Goal: Task Accomplishment & Management: Manage account settings

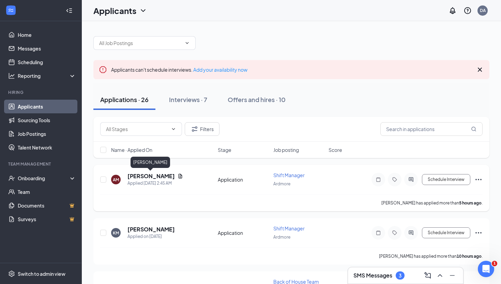
click at [153, 174] on h5 "[PERSON_NAME]" at bounding box center [150, 175] width 47 height 7
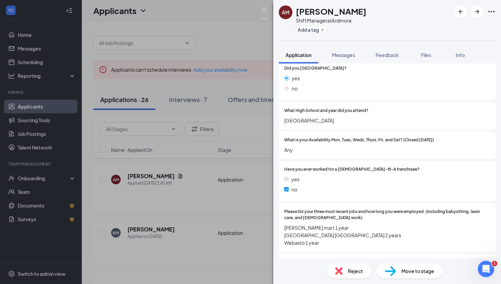
scroll to position [251, 0]
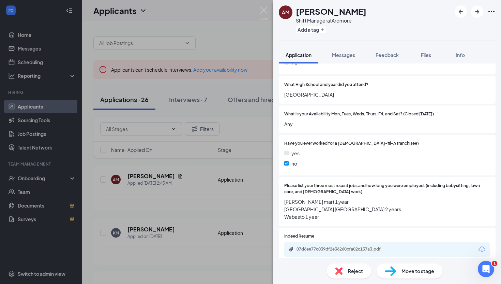
click at [332, 246] on div "07d6ee77c039df2e36260cfa02c137a3.pdf" at bounding box center [344, 248] width 95 height 5
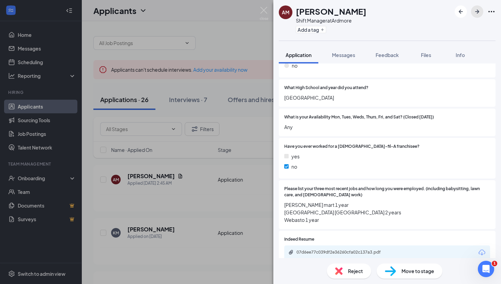
click at [479, 11] on icon "ArrowRight" at bounding box center [477, 12] width 4 height 4
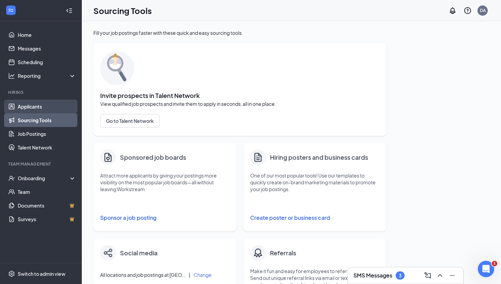
click at [69, 106] on link "Applicants" at bounding box center [47, 107] width 58 height 14
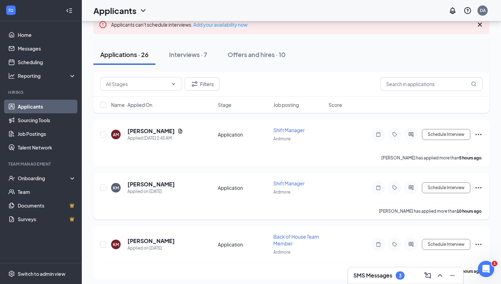
scroll to position [46, 0]
click at [155, 132] on h5 "[PERSON_NAME]" at bounding box center [150, 129] width 47 height 7
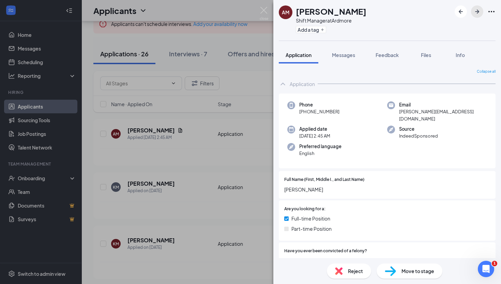
click at [478, 13] on icon "ArrowRight" at bounding box center [477, 11] width 8 height 8
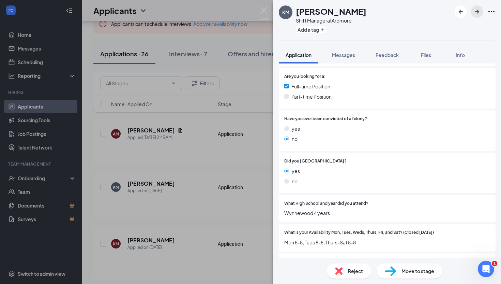
scroll to position [171, 0]
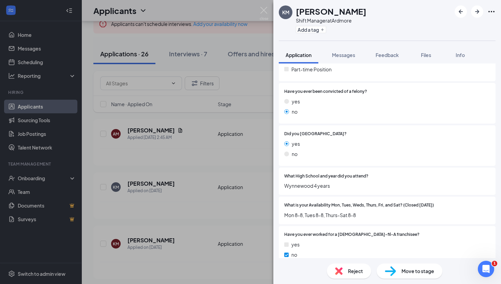
click at [265, 6] on div "KM Kelly Meridth Shift Manager at Ardmore Add a tag Application Messages Feedba…" at bounding box center [250, 142] width 501 height 284
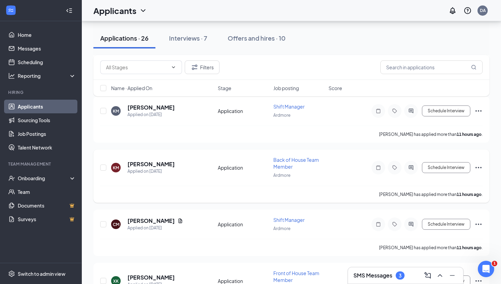
scroll to position [121, 0]
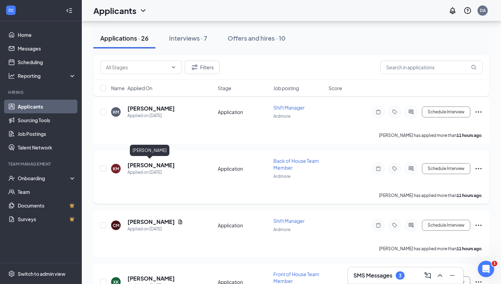
click at [157, 164] on h5 "[PERSON_NAME]" at bounding box center [150, 164] width 47 height 7
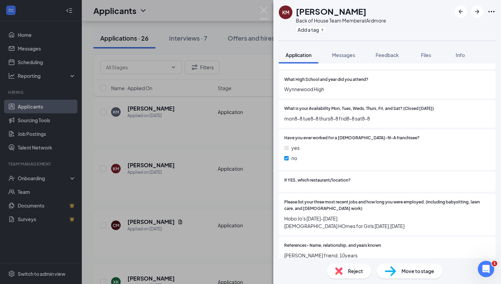
scroll to position [276, 0]
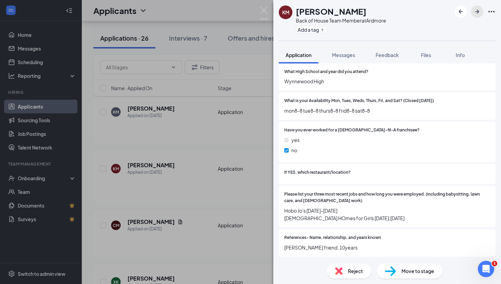
click at [479, 12] on icon "ArrowRight" at bounding box center [477, 11] width 8 height 8
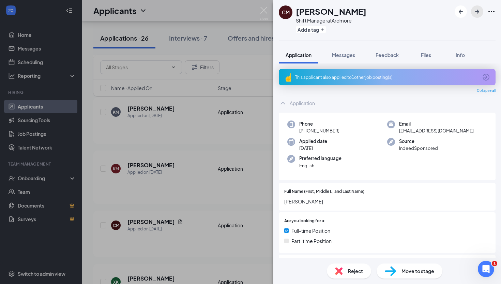
click at [478, 11] on icon "ArrowRight" at bounding box center [477, 12] width 4 height 4
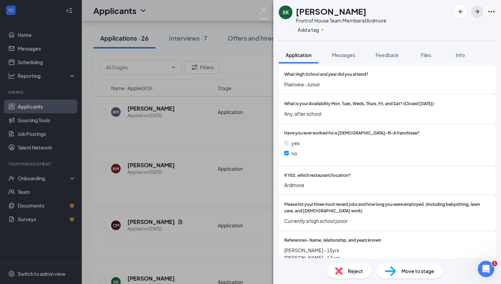
scroll to position [272, 0]
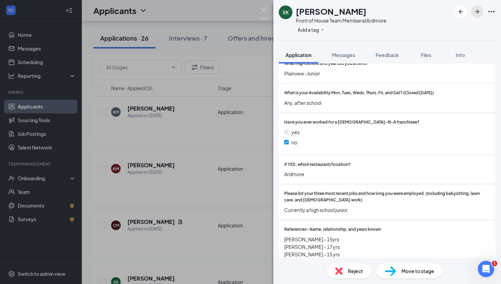
click at [476, 13] on icon "ArrowRight" at bounding box center [477, 11] width 8 height 8
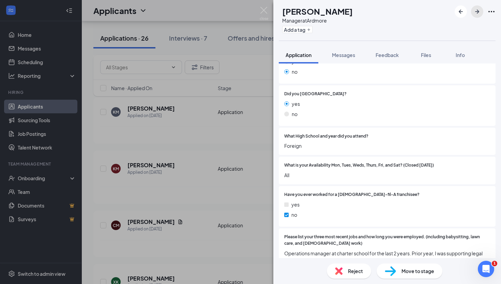
scroll to position [243, 0]
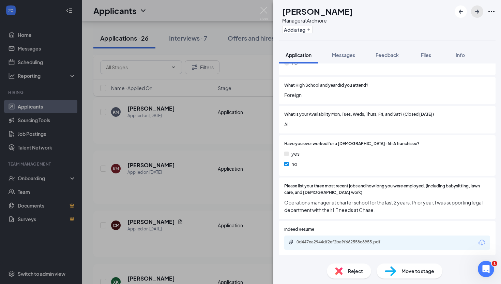
click at [475, 12] on icon "ArrowRight" at bounding box center [477, 12] width 4 height 4
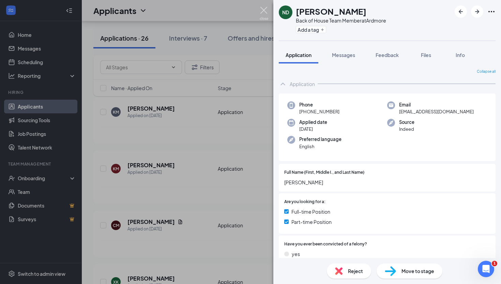
click at [264, 9] on img at bounding box center [264, 13] width 9 height 13
